Goal: Transaction & Acquisition: Purchase product/service

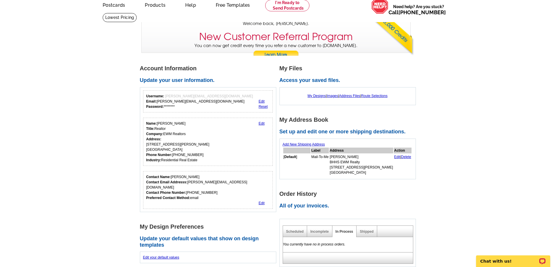
scroll to position [87, 0]
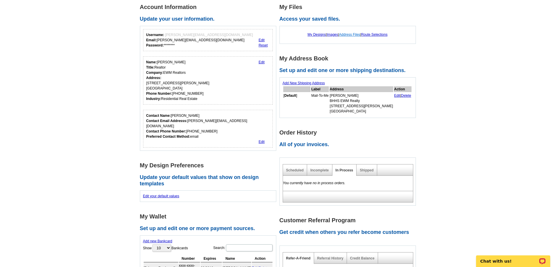
click at [346, 34] on link "Address Files" at bounding box center [349, 35] width 21 height 4
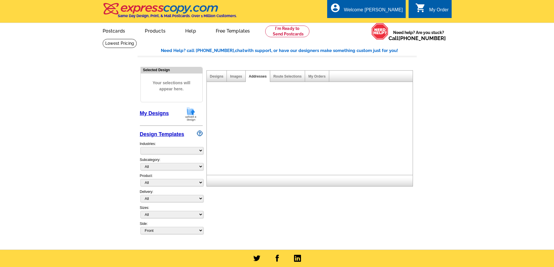
select select "785"
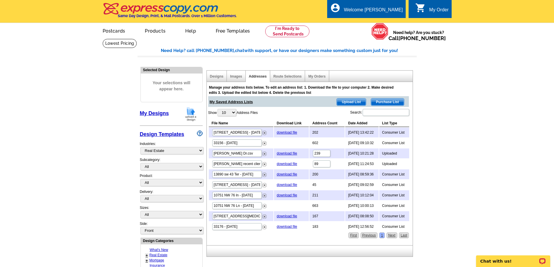
click at [380, 101] on span "Purchase List" at bounding box center [387, 102] width 33 height 7
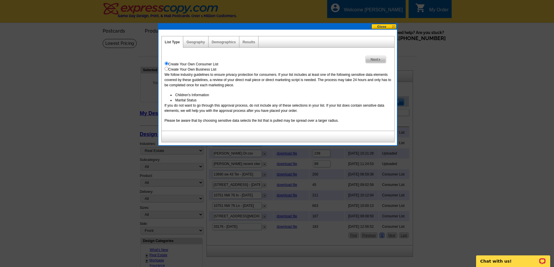
click at [371, 60] on span "Next" at bounding box center [376, 59] width 20 height 7
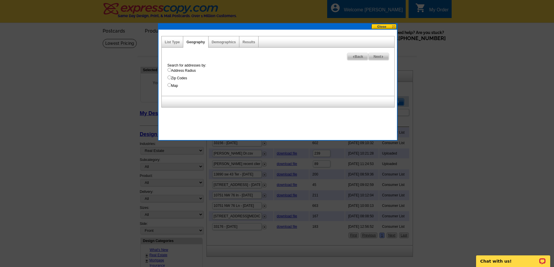
click at [169, 86] on input "Map" at bounding box center [170, 85] width 4 height 4
radio input "true"
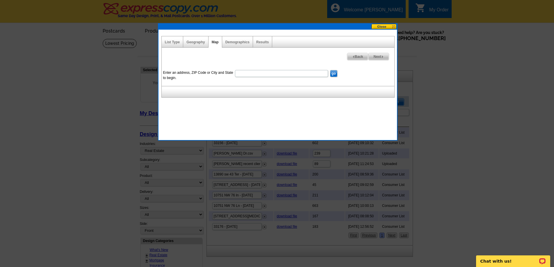
click at [296, 76] on input "Enter an address, ZIP Code or City and State to begin." at bounding box center [281, 73] width 93 height 7
type input "33157"
click at [335, 76] on input "go" at bounding box center [333, 73] width 7 height 7
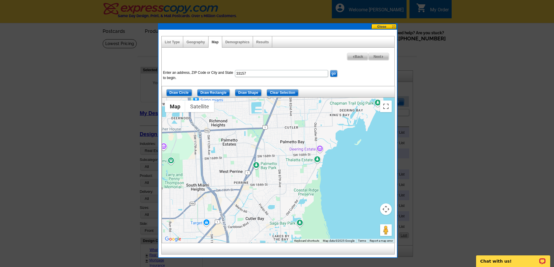
click at [277, 157] on div at bounding box center [278, 170] width 233 height 145
click at [263, 172] on div at bounding box center [278, 170] width 233 height 145
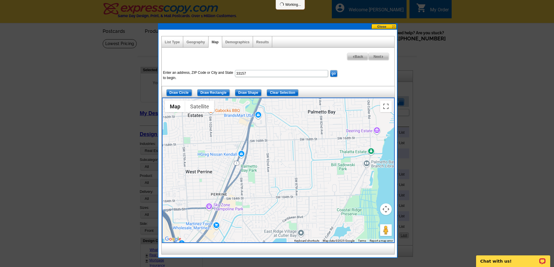
click at [270, 163] on div at bounding box center [278, 170] width 233 height 145
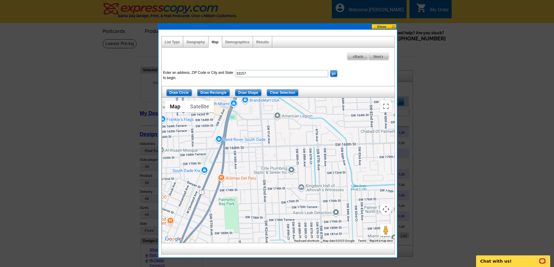
drag, startPoint x: 278, startPoint y: 148, endPoint x: 276, endPoint y: 177, distance: 29.2
click at [276, 177] on div at bounding box center [278, 170] width 233 height 145
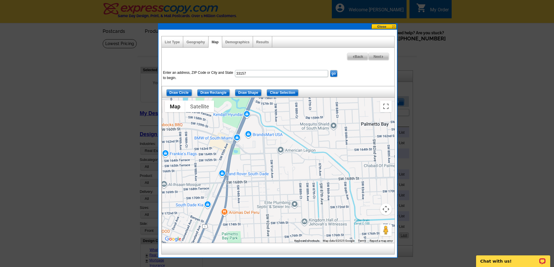
drag, startPoint x: 292, startPoint y: 156, endPoint x: 296, endPoint y: 193, distance: 37.1
click at [296, 193] on div at bounding box center [278, 170] width 233 height 145
click at [348, 196] on div at bounding box center [278, 170] width 233 height 145
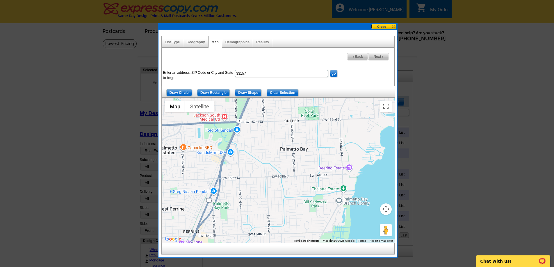
drag, startPoint x: 326, startPoint y: 184, endPoint x: 278, endPoint y: 172, distance: 50.4
click at [278, 172] on div at bounding box center [278, 170] width 233 height 145
click at [252, 91] on input "Draw Shape" at bounding box center [248, 92] width 26 height 7
click at [242, 122] on div at bounding box center [278, 170] width 233 height 145
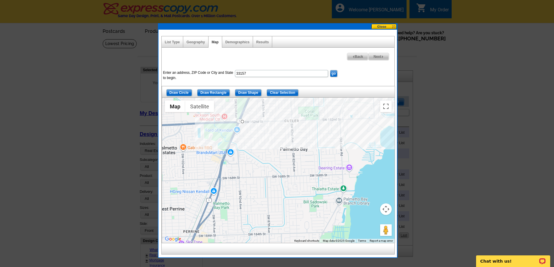
click at [394, 118] on div at bounding box center [278, 170] width 233 height 145
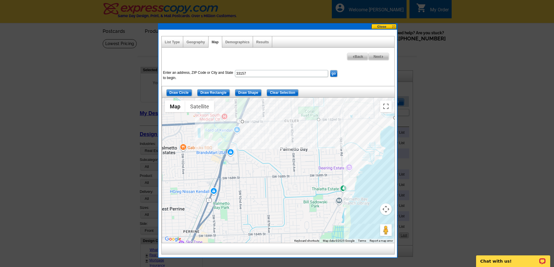
click at [362, 233] on div at bounding box center [278, 170] width 233 height 145
click at [214, 235] on div at bounding box center [278, 170] width 233 height 145
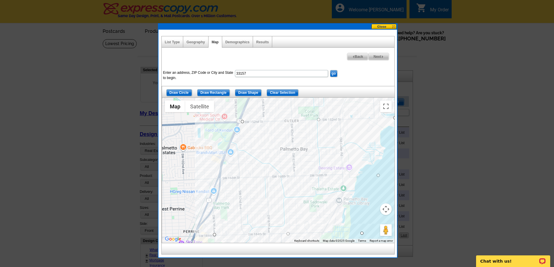
drag, startPoint x: 212, startPoint y: 214, endPoint x: 216, endPoint y: 207, distance: 7.5
click at [212, 213] on div at bounding box center [278, 170] width 233 height 145
click at [211, 211] on div at bounding box center [278, 170] width 233 height 145
click at [217, 199] on div at bounding box center [278, 170] width 233 height 145
click at [219, 184] on div at bounding box center [278, 170] width 233 height 145
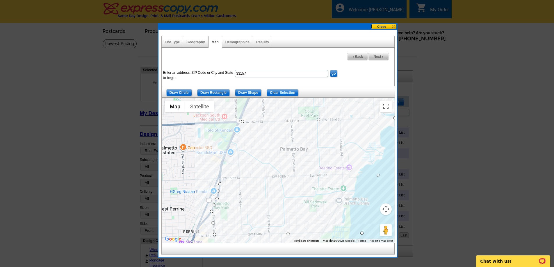
click at [221, 169] on div at bounding box center [278, 170] width 233 height 145
click at [225, 159] on div at bounding box center [278, 170] width 233 height 145
drag, startPoint x: 230, startPoint y: 165, endPoint x: 234, endPoint y: 165, distance: 4.1
click at [230, 165] on div at bounding box center [278, 170] width 233 height 145
click at [229, 165] on div at bounding box center [278, 170] width 233 height 145
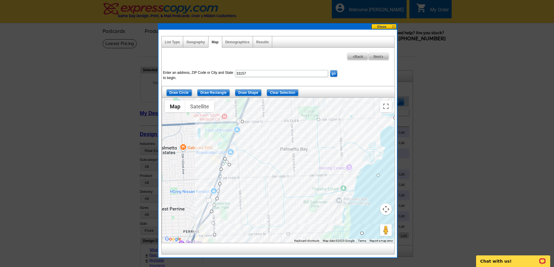
click at [239, 165] on div at bounding box center [278, 170] width 233 height 145
click at [237, 149] on div at bounding box center [278, 170] width 233 height 145
click at [236, 142] on div at bounding box center [278, 170] width 233 height 145
click at [231, 142] on div at bounding box center [278, 170] width 233 height 145
click at [240, 121] on div at bounding box center [278, 170] width 233 height 145
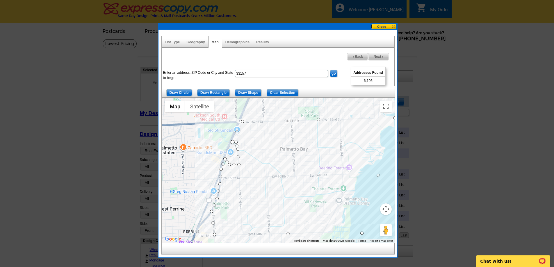
click at [355, 56] on span "Back" at bounding box center [357, 56] width 21 height 7
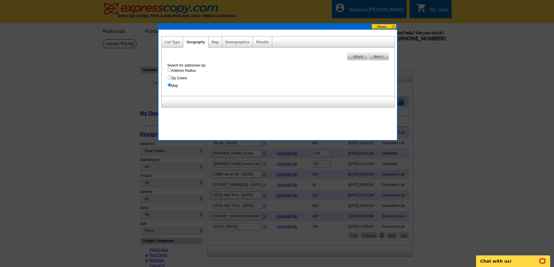
click at [170, 69] on input "Address Radius" at bounding box center [170, 70] width 4 height 4
radio input "true"
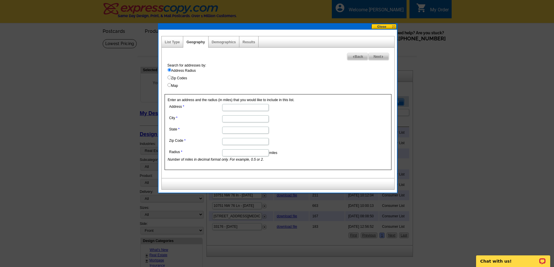
click at [238, 107] on input "Address" at bounding box center [245, 107] width 47 height 7
type input "17050 sw 90 ave"
click at [233, 119] on input "City" at bounding box center [245, 118] width 47 height 7
type input "palmetto bay"
click at [232, 132] on input "State" at bounding box center [245, 130] width 47 height 7
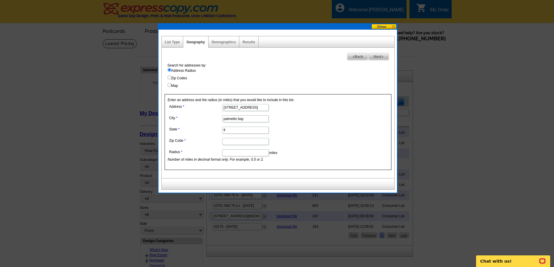
type input "fl"
click at [232, 141] on input "Zip Code" at bounding box center [245, 141] width 47 height 7
type input "33157"
click at [235, 154] on input "Radius" at bounding box center [245, 153] width 47 height 7
type input ".5"
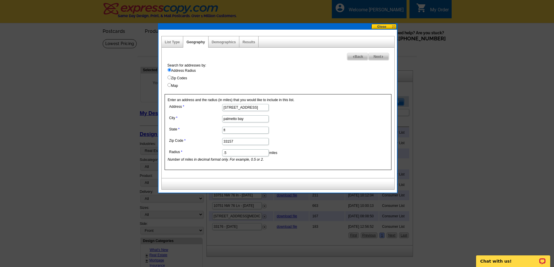
click at [378, 56] on span "Next" at bounding box center [379, 56] width 20 height 7
select select
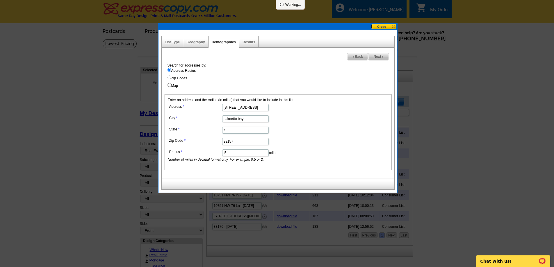
select select
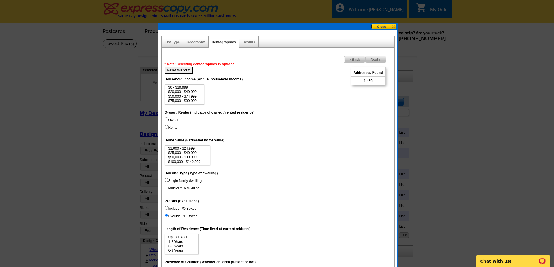
click at [167, 181] on input "Single family dwelling" at bounding box center [167, 180] width 4 height 4
radio input "true"
select select "100000-149999"
click at [194, 93] on option "$100,000 - $149,999" at bounding box center [184, 94] width 33 height 4
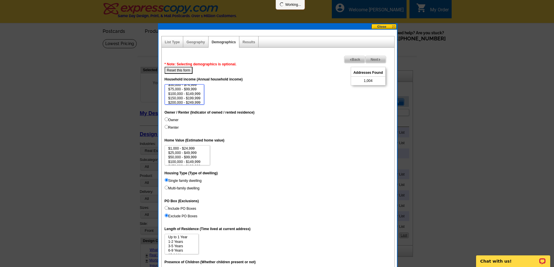
click at [194, 96] on option "$100,000 - $149,999" at bounding box center [184, 94] width 33 height 4
click at [194, 95] on option "$100,000 - $149,999" at bounding box center [184, 94] width 33 height 4
click at [194, 98] on option "$150,000 - $199,999" at bounding box center [184, 98] width 33 height 4
click at [197, 101] on option "$200,000 - $249,999" at bounding box center [184, 103] width 33 height 4
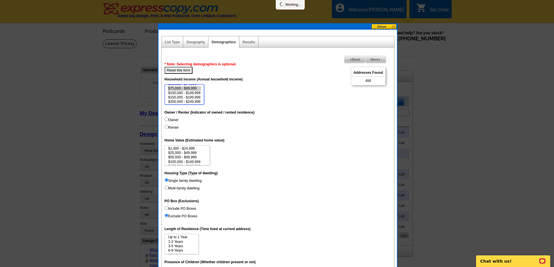
click at [193, 89] on option "$75,000 - $99,999" at bounding box center [184, 88] width 33 height 4
click at [196, 95] on option "$250,000 - $499,999" at bounding box center [184, 95] width 33 height 4
click at [197, 98] on option "$500,000 - $999,999" at bounding box center [184, 99] width 33 height 4
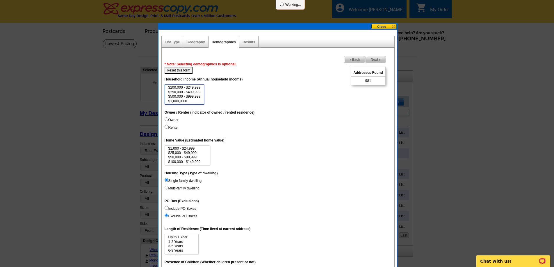
select select "75000-99999"
click at [190, 101] on option "$1,000,000+" at bounding box center [184, 101] width 33 height 4
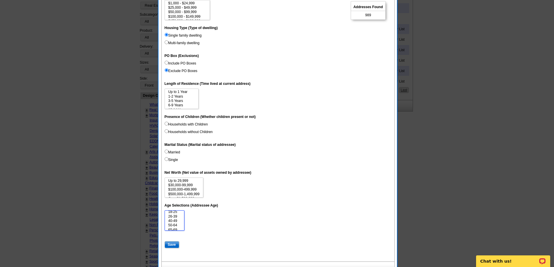
scroll to position [0, 0]
click at [178, 211] on select "18-25 26-39 40-49 50-64 65-69 70-74 Over 75" at bounding box center [175, 221] width 20 height 20
click at [178, 213] on option "18-25" at bounding box center [175, 214] width 14 height 4
click at [179, 220] on option "26-39" at bounding box center [175, 218] width 14 height 4
click at [179, 215] on option "18-25" at bounding box center [175, 214] width 14 height 4
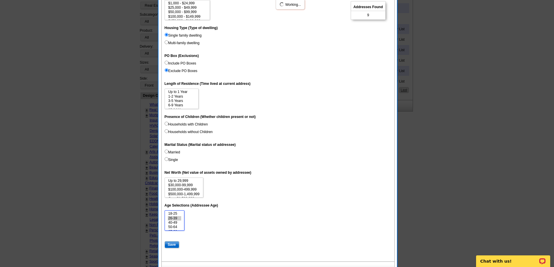
click at [176, 218] on option "26-39" at bounding box center [175, 218] width 14 height 4
click at [179, 222] on option "40-49" at bounding box center [175, 223] width 14 height 4
click at [179, 226] on option "50-64" at bounding box center [175, 227] width 14 height 4
click at [177, 220] on option "65-69" at bounding box center [175, 220] width 14 height 4
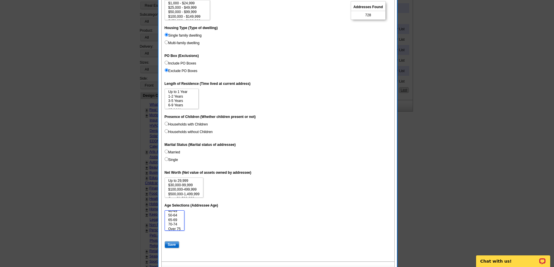
select select "65-69"
click at [179, 218] on option "65-69" at bounding box center [175, 220] width 14 height 4
click at [215, 219] on dd "18-25 26-39 40-49 50-64 65-69 70-74 Over 75" at bounding box center [278, 221] width 227 height 20
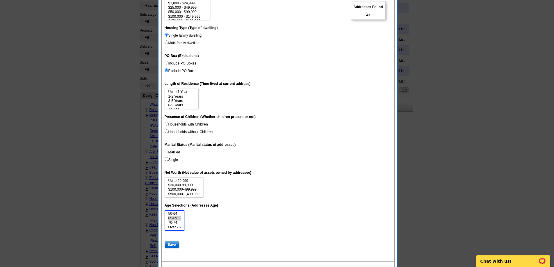
select select
click at [180, 218] on option "65-69" at bounding box center [175, 218] width 14 height 4
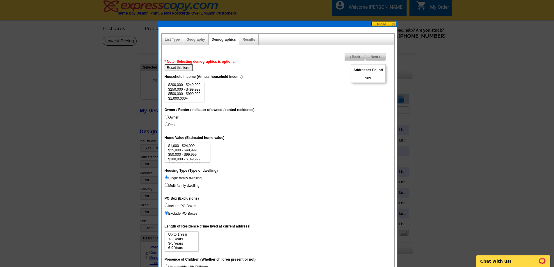
scroll to position [0, 0]
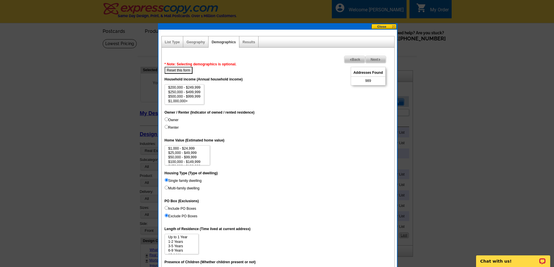
click at [352, 59] on span "Back" at bounding box center [354, 59] width 21 height 7
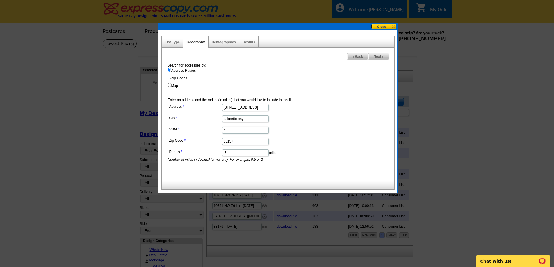
click at [232, 154] on input ".5" at bounding box center [245, 153] width 47 height 7
type input "."
type input ".3"
click at [376, 56] on span "Next" at bounding box center [379, 56] width 20 height 7
select select
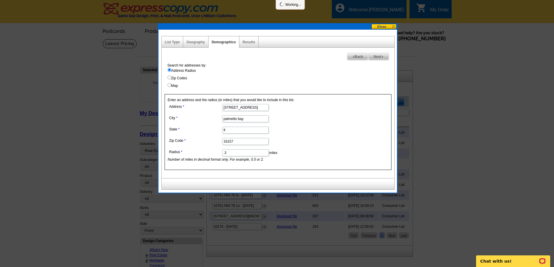
select select
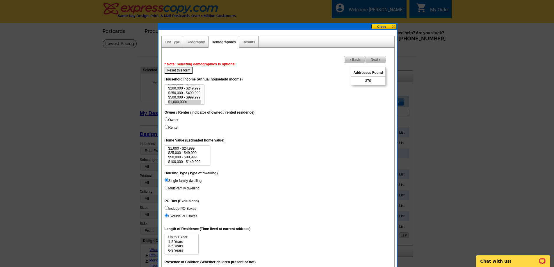
click at [375, 59] on span "Next" at bounding box center [376, 59] width 20 height 7
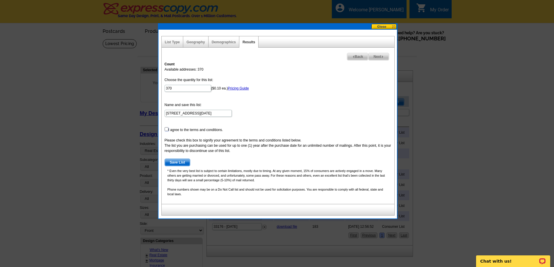
click at [167, 129] on input "checkbox" at bounding box center [167, 129] width 4 height 4
checkbox input "true"
click at [185, 162] on span "Save List" at bounding box center [177, 162] width 25 height 7
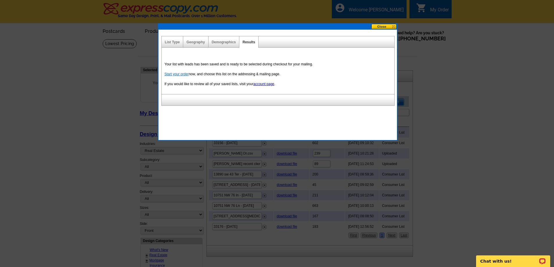
click at [178, 75] on link "Start your order" at bounding box center [177, 74] width 24 height 4
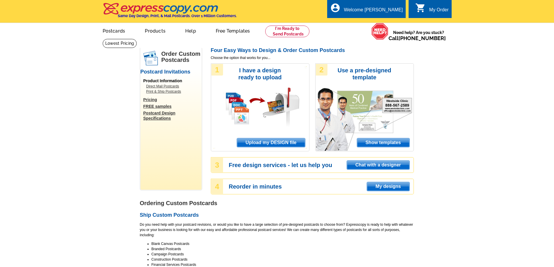
click at [286, 142] on span "Upload my DESIGN file" at bounding box center [271, 142] width 68 height 9
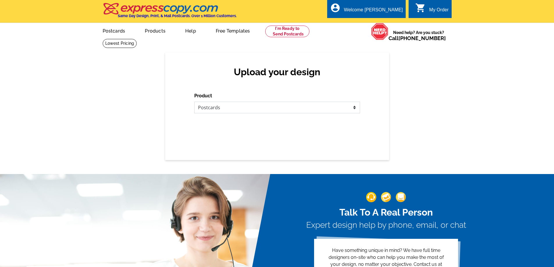
click at [223, 110] on select "Please select the type of file... Postcards Business Cards Letters and flyers G…" at bounding box center [277, 108] width 166 height 12
click at [194, 102] on select "Please select the type of file... Postcards Business Cards Letters and flyers G…" at bounding box center [277, 108] width 166 height 12
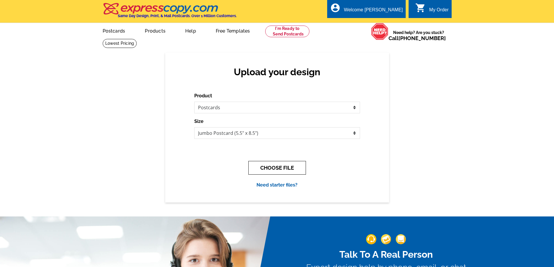
click at [280, 166] on button "CHOOSE FILE" at bounding box center [277, 168] width 58 height 14
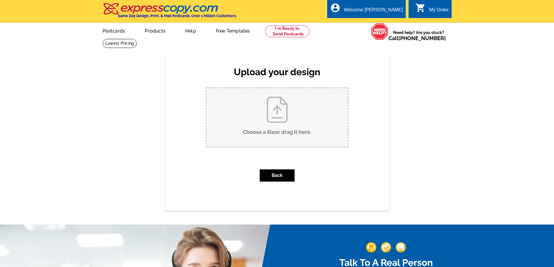
click at [274, 122] on input "Choose a file or drag it here ." at bounding box center [277, 117] width 141 height 59
type input "C:\fakepath\Jumbo-Postcard template.pdf"
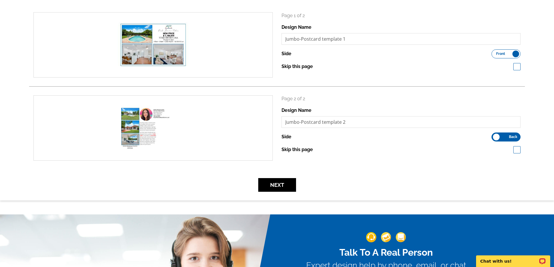
scroll to position [87, 0]
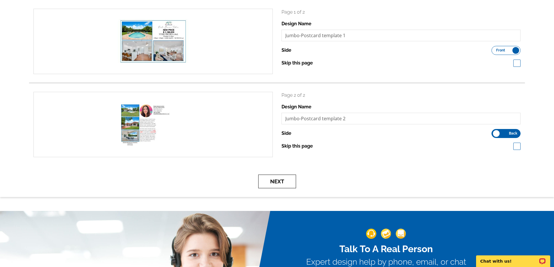
click at [276, 182] on button "Next" at bounding box center [277, 182] width 38 height 14
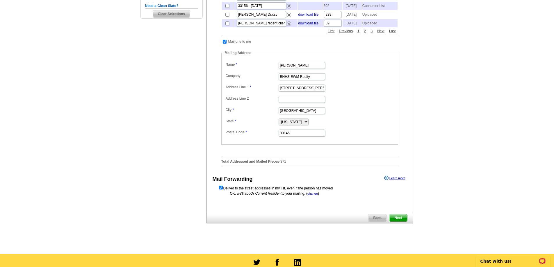
scroll to position [204, 0]
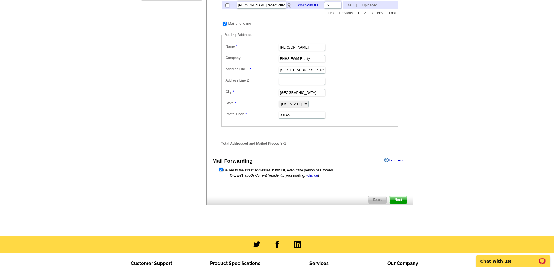
click at [398, 204] on span "Next" at bounding box center [398, 200] width 17 height 7
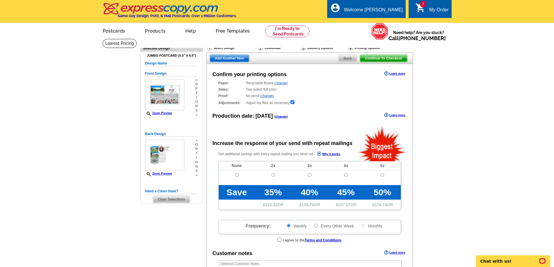
radio input "false"
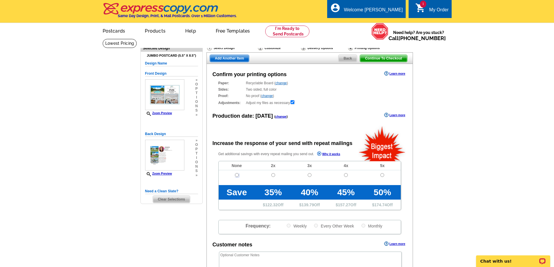
click at [238, 176] on input "radio" at bounding box center [237, 175] width 4 height 4
radio input "true"
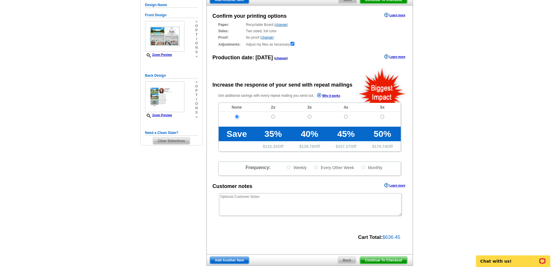
scroll to position [58, 0]
click at [382, 259] on span "Continue To Checkout" at bounding box center [383, 260] width 47 height 7
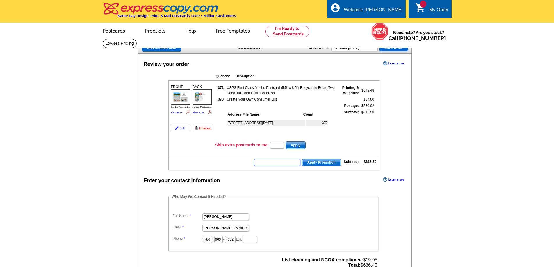
click at [285, 161] on input "text" at bounding box center [277, 162] width 47 height 7
click at [283, 162] on input "text" at bounding box center [277, 162] width 47 height 7
click at [278, 164] on input "text" at bounding box center [277, 162] width 47 height 7
click at [265, 165] on input "text" at bounding box center [277, 162] width 47 height 7
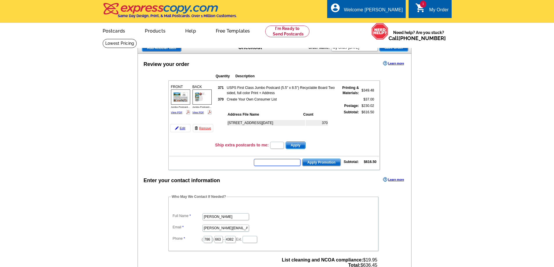
paste input "E3025"
type input "E3025"
click at [322, 163] on span "Apply Promotion" at bounding box center [322, 162] width 38 height 7
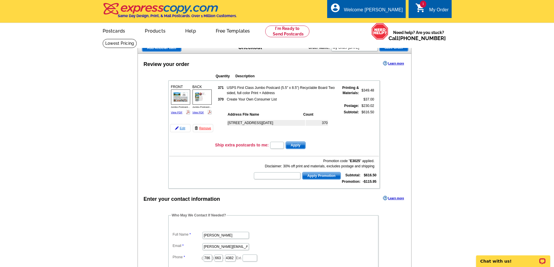
click at [182, 128] on link "Edit" at bounding box center [180, 128] width 20 height 8
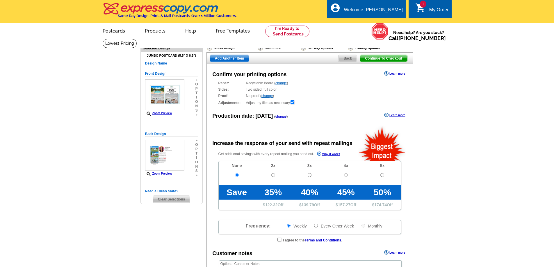
radio input "false"
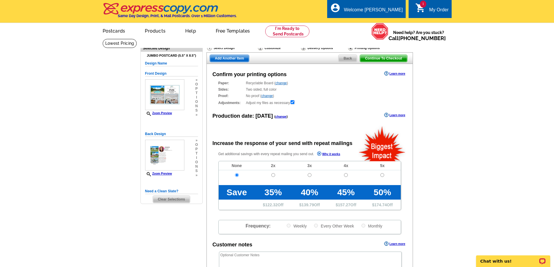
click at [171, 202] on span "Clear Selections" at bounding box center [171, 199] width 37 height 7
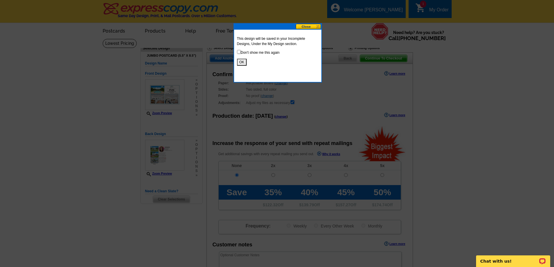
click at [242, 61] on button "OK" at bounding box center [242, 62] width 10 height 7
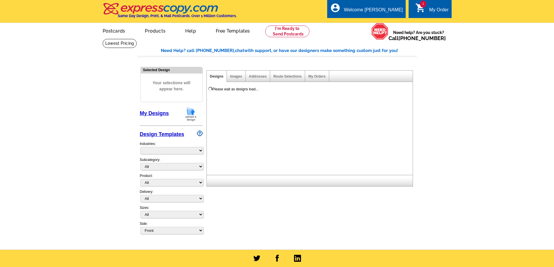
select select "785"
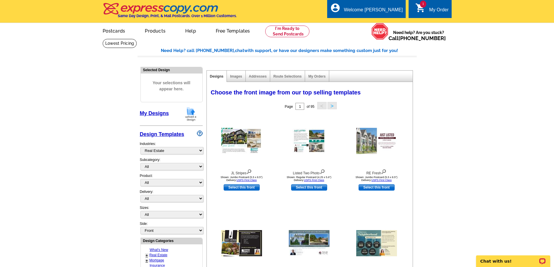
click at [158, 113] on link "My Designs" at bounding box center [154, 114] width 29 height 6
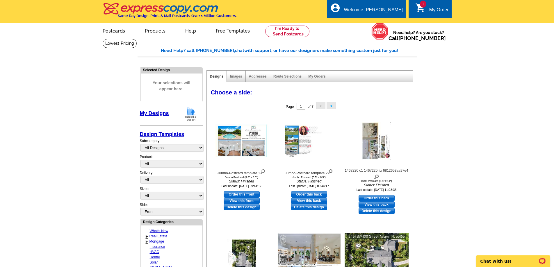
click at [192, 112] on img at bounding box center [190, 114] width 15 height 15
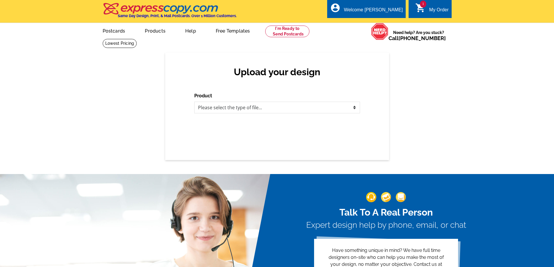
click at [191, 118] on div "Upload your design Product Please select the type of file... Postcards Business…" at bounding box center [277, 107] width 224 height 108
click at [231, 104] on select "Please select the type of file... Postcards Business Cards Letters and flyers G…" at bounding box center [277, 108] width 166 height 12
select select "1"
click at [194, 102] on select "Please select the type of file... Postcards Business Cards Letters and flyers G…" at bounding box center [277, 108] width 166 height 12
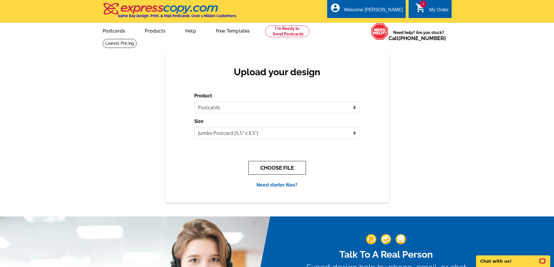
click at [278, 168] on button "CHOOSE FILE" at bounding box center [277, 168] width 58 height 14
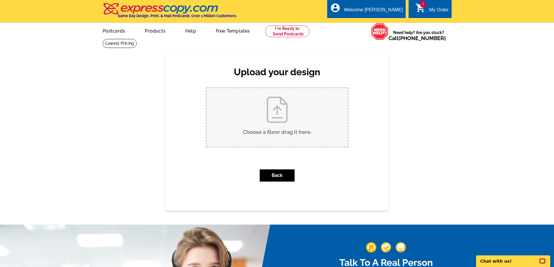
click at [275, 126] on input "Choose a file or drag it here ." at bounding box center [277, 117] width 141 height 59
type input "C:\fakepath\Jumbo-Postcard template.pdf"
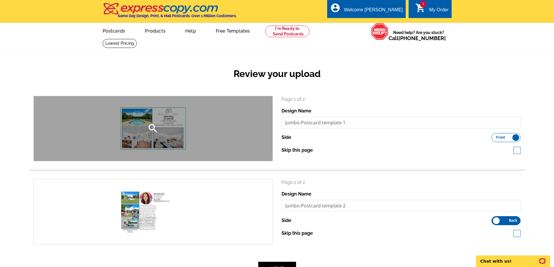
click at [153, 128] on icon "search" at bounding box center [153, 129] width 12 height 12
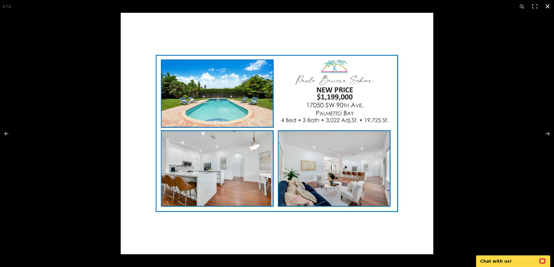
click at [546, 7] on button at bounding box center [547, 6] width 13 height 13
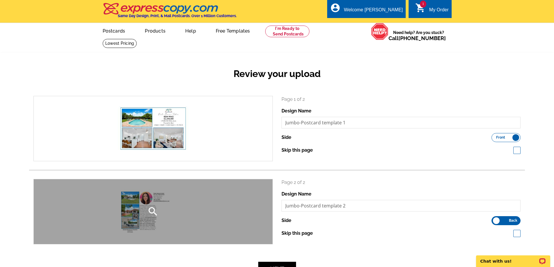
click at [150, 212] on icon "search" at bounding box center [153, 212] width 12 height 12
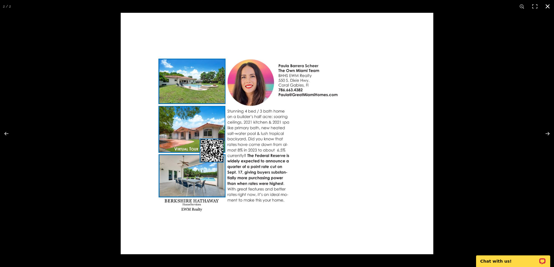
click at [550, 6] on button at bounding box center [547, 6] width 13 height 13
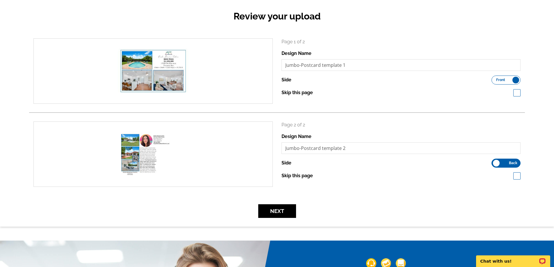
scroll to position [58, 0]
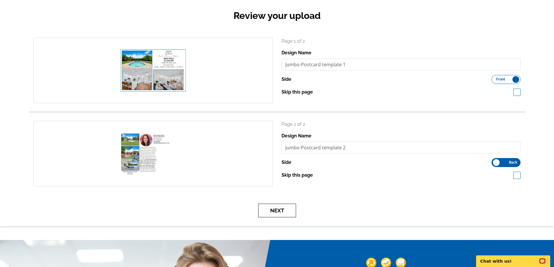
click at [274, 209] on button "Next" at bounding box center [277, 211] width 38 height 14
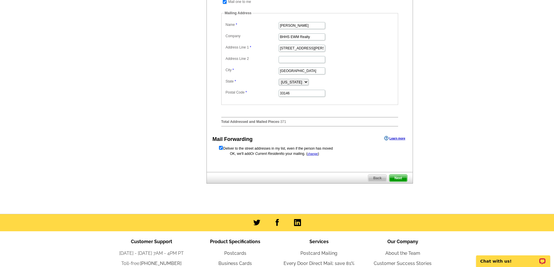
scroll to position [233, 0]
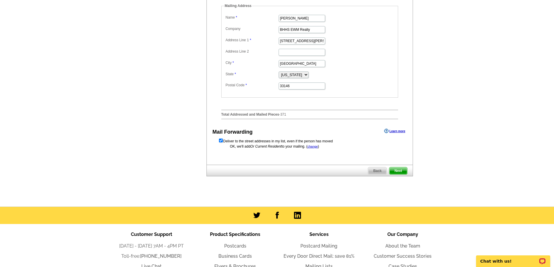
click at [398, 175] on span "Next" at bounding box center [398, 171] width 17 height 7
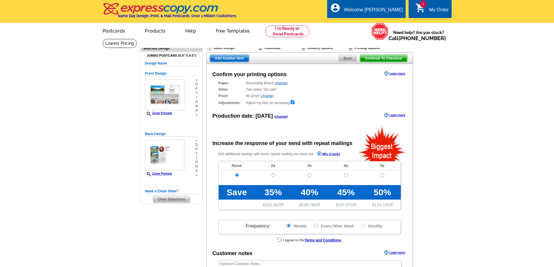
radio input "false"
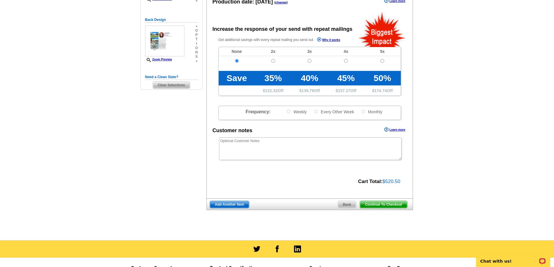
scroll to position [116, 0]
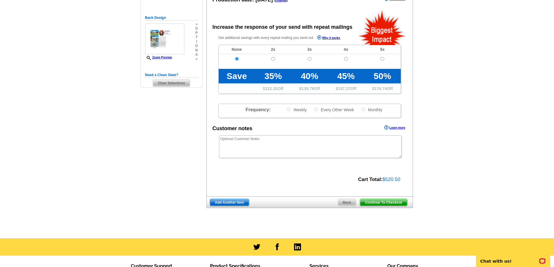
click at [381, 203] on span "Continue To Checkout" at bounding box center [383, 202] width 47 height 7
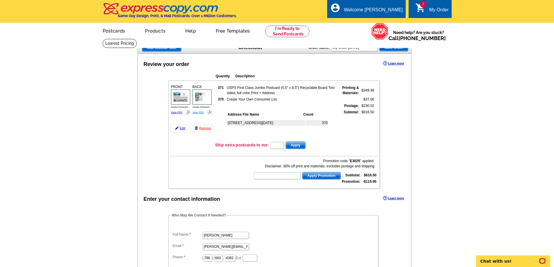
click at [198, 112] on link "View PDF" at bounding box center [199, 112] width 12 height 3
click at [177, 112] on link "View PDF" at bounding box center [177, 112] width 12 height 3
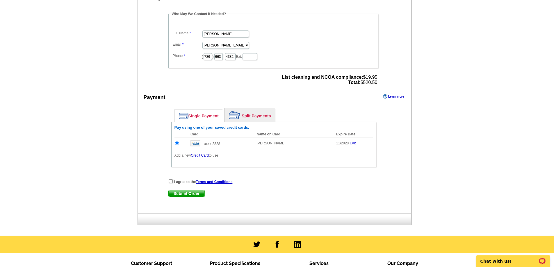
scroll to position [204, 0]
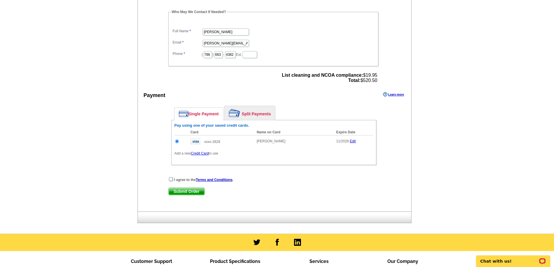
click at [170, 179] on input "checkbox" at bounding box center [171, 179] width 4 height 4
checkbox input "true"
click at [188, 190] on span "Submit Order" at bounding box center [187, 191] width 36 height 7
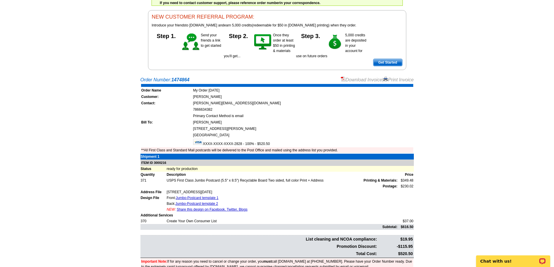
scroll to position [116, 0]
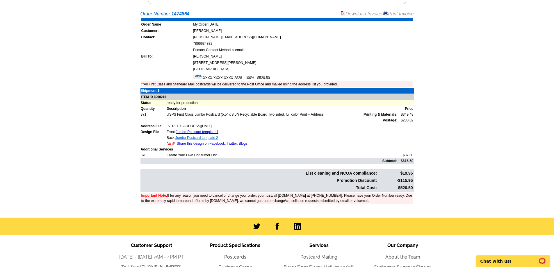
click at [197, 138] on link "Jumbo-Postcard template 2" at bounding box center [196, 138] width 43 height 4
